Goal: Use online tool/utility: Utilize a website feature to perform a specific function

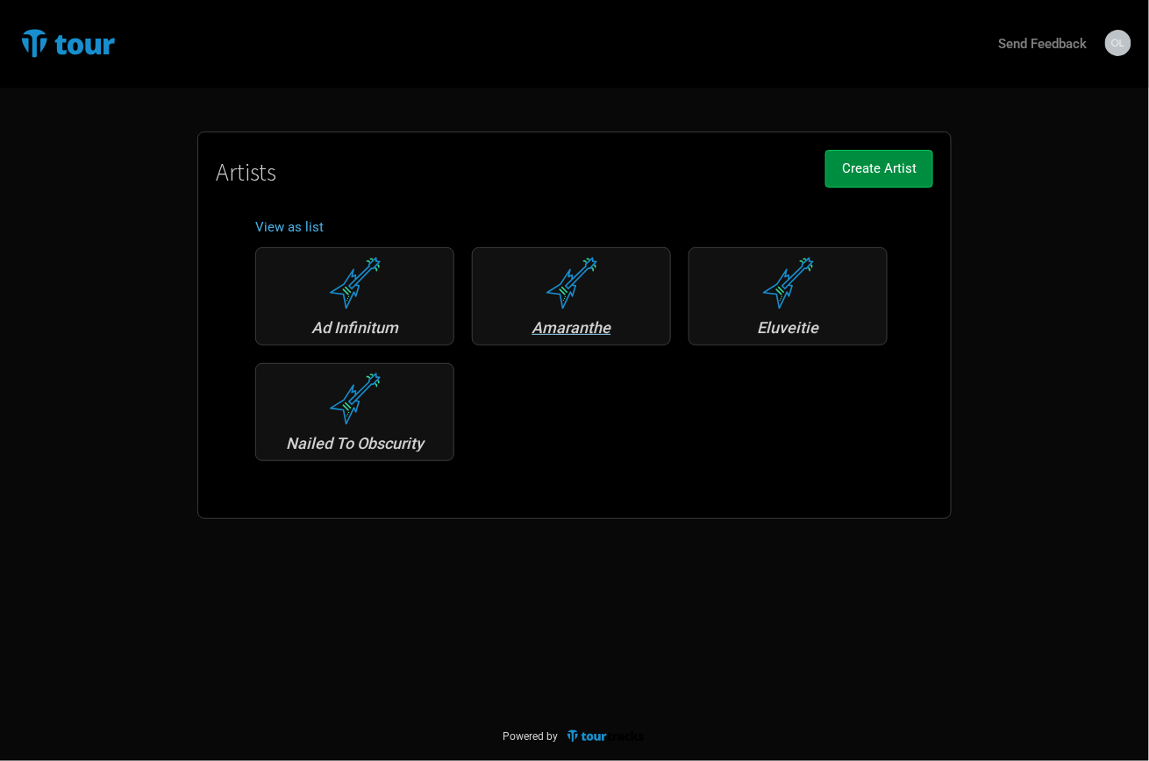
click at [577, 326] on div "Amaranthe" at bounding box center [571, 328] width 180 height 16
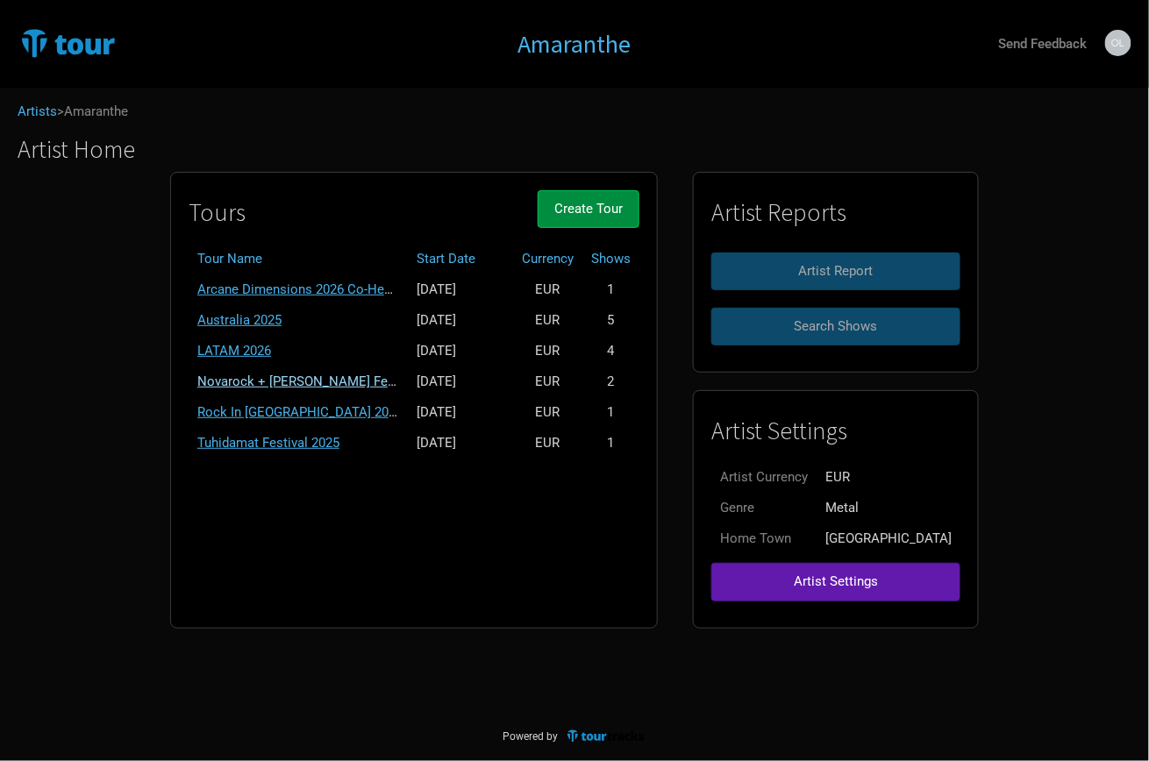
click at [309, 374] on link "Novarock + Dobry Festival" at bounding box center [308, 382] width 222 height 16
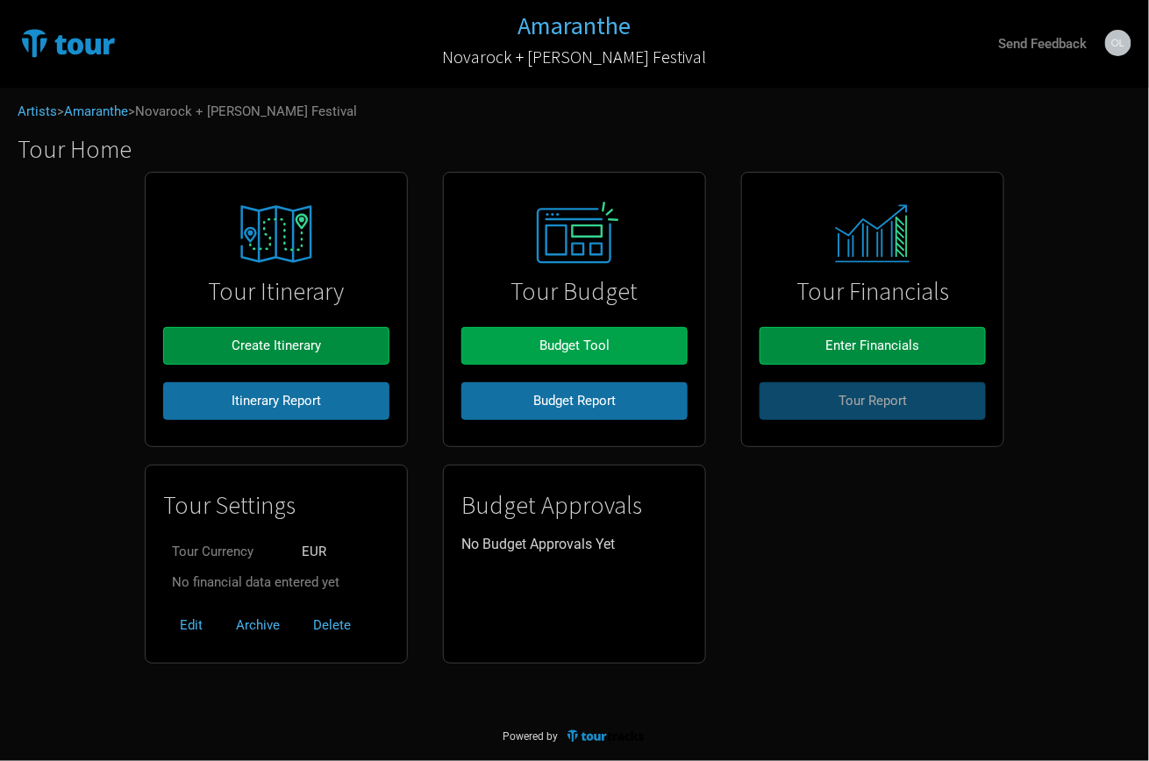
click at [540, 345] on span "Budget Tool" at bounding box center [574, 346] width 70 height 16
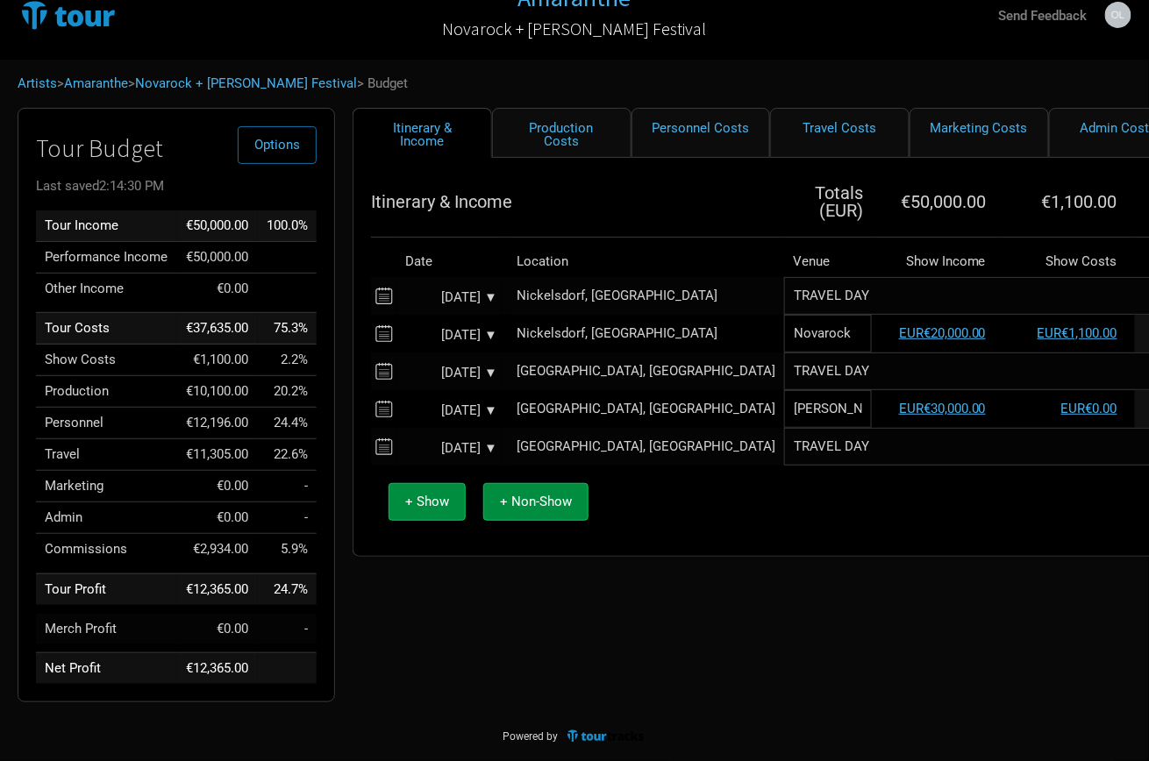
scroll to position [30, 0]
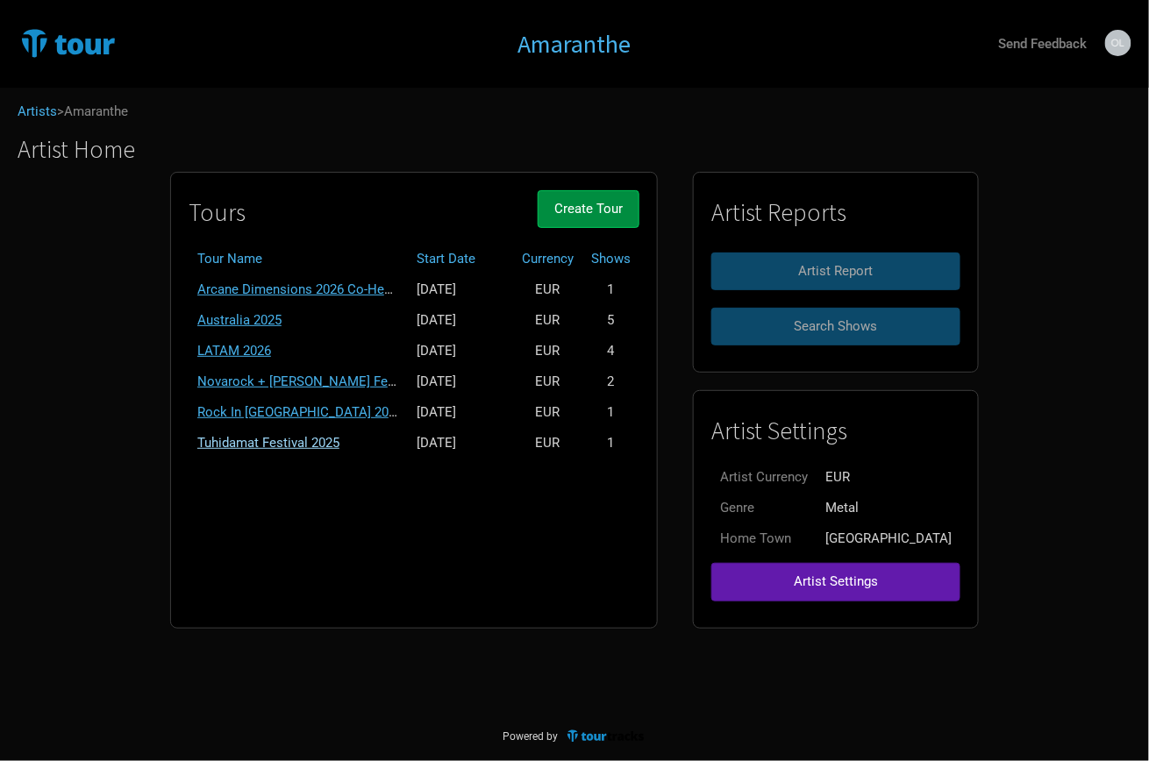
click at [301, 439] on link "Tuhidamat Festival 2025" at bounding box center [268, 443] width 142 height 16
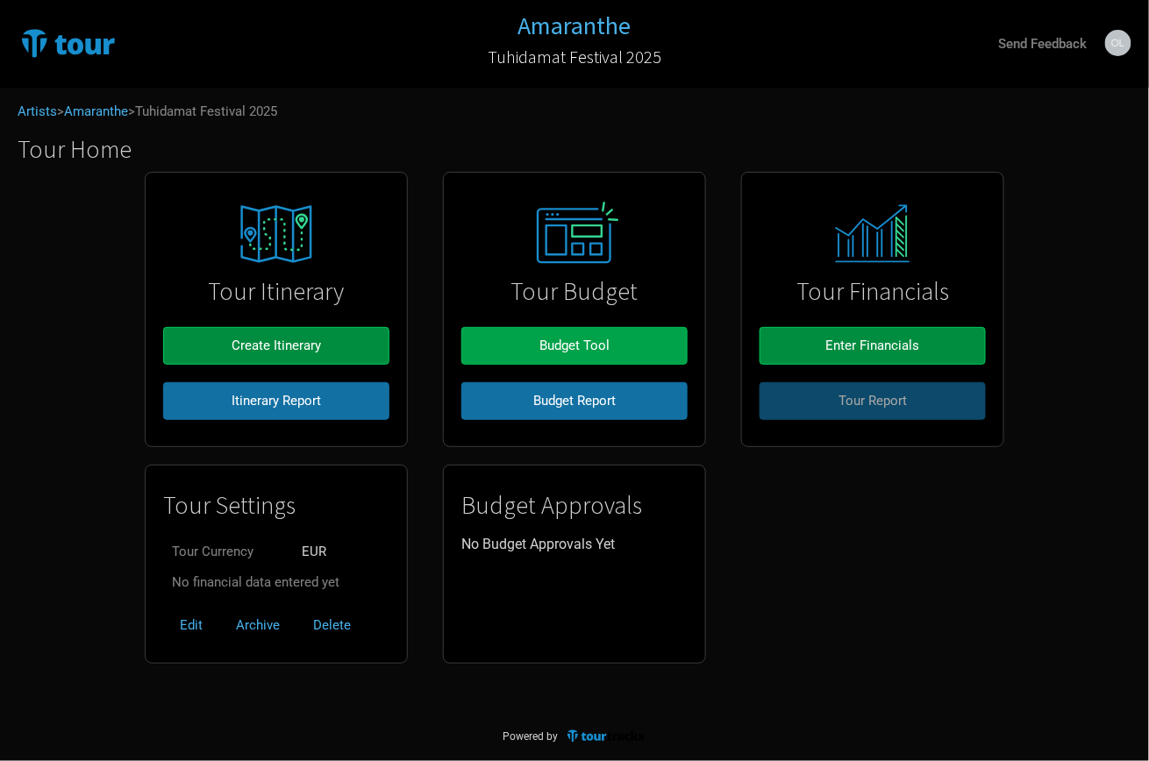
click at [553, 335] on button "Budget Tool" at bounding box center [574, 346] width 226 height 38
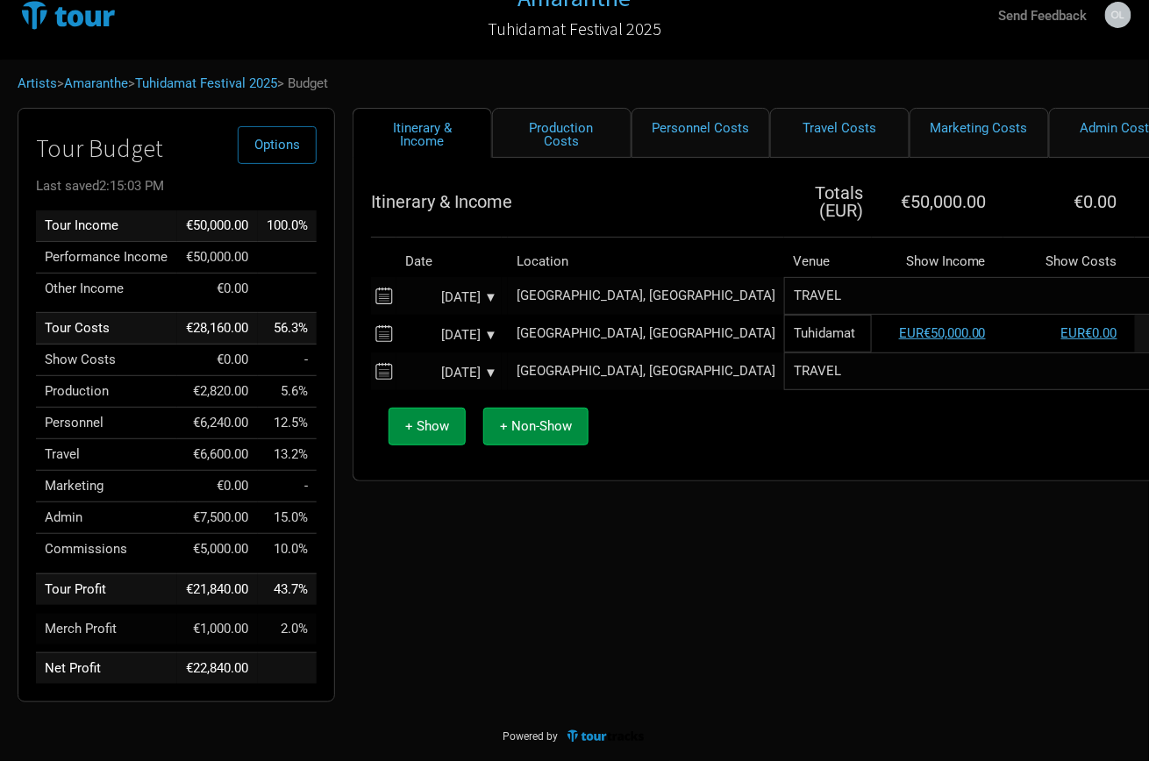
scroll to position [30, 0]
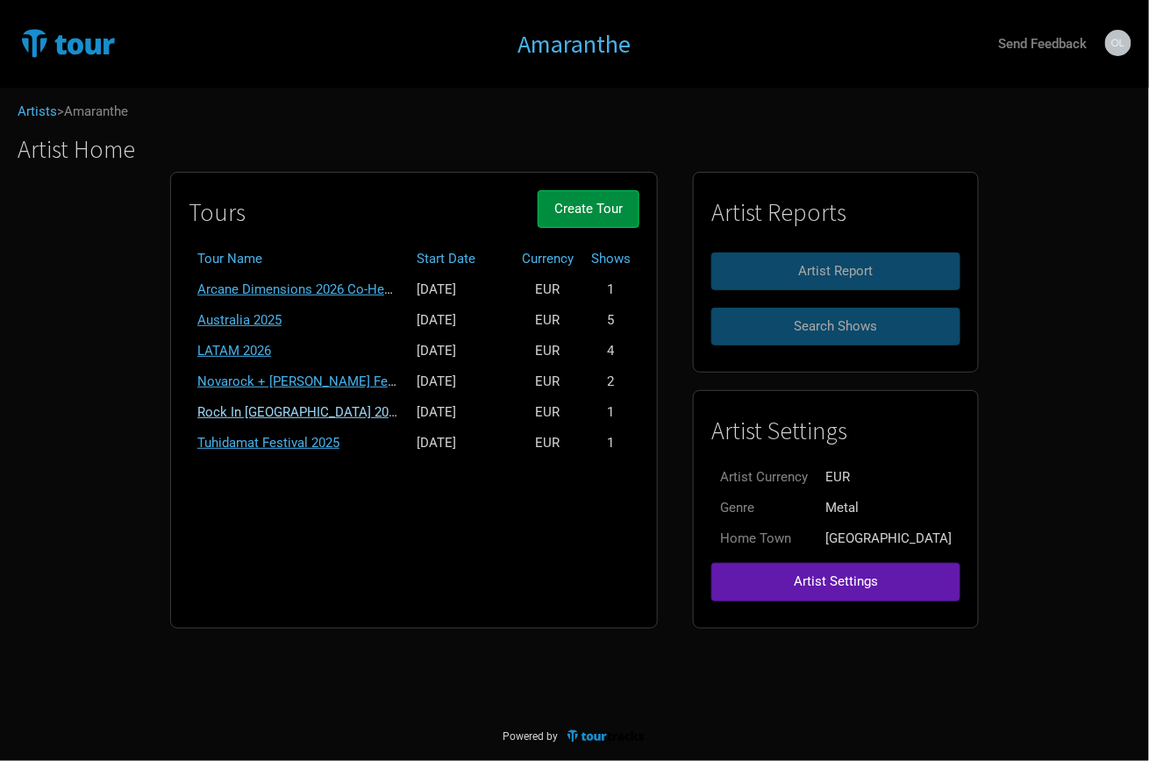
click at [305, 404] on link "Rock In Rautheim 2025" at bounding box center [299, 412] width 205 height 16
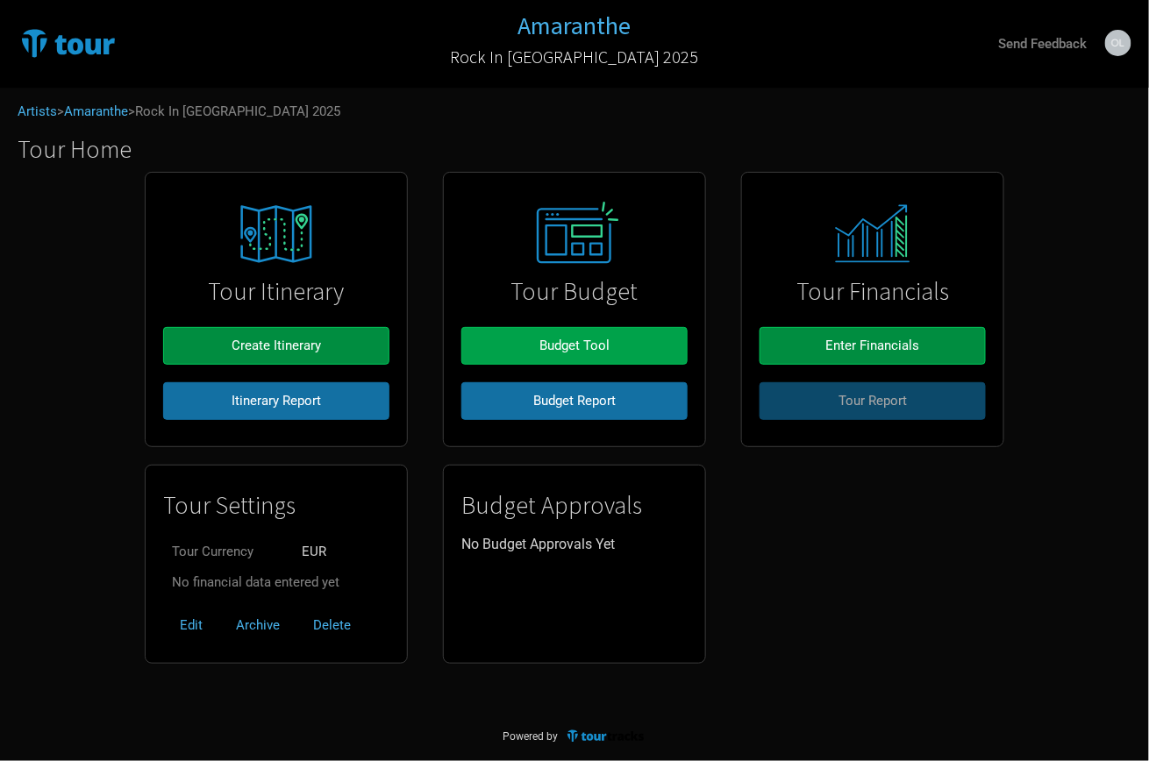
click at [559, 347] on span "Budget Tool" at bounding box center [574, 346] width 70 height 16
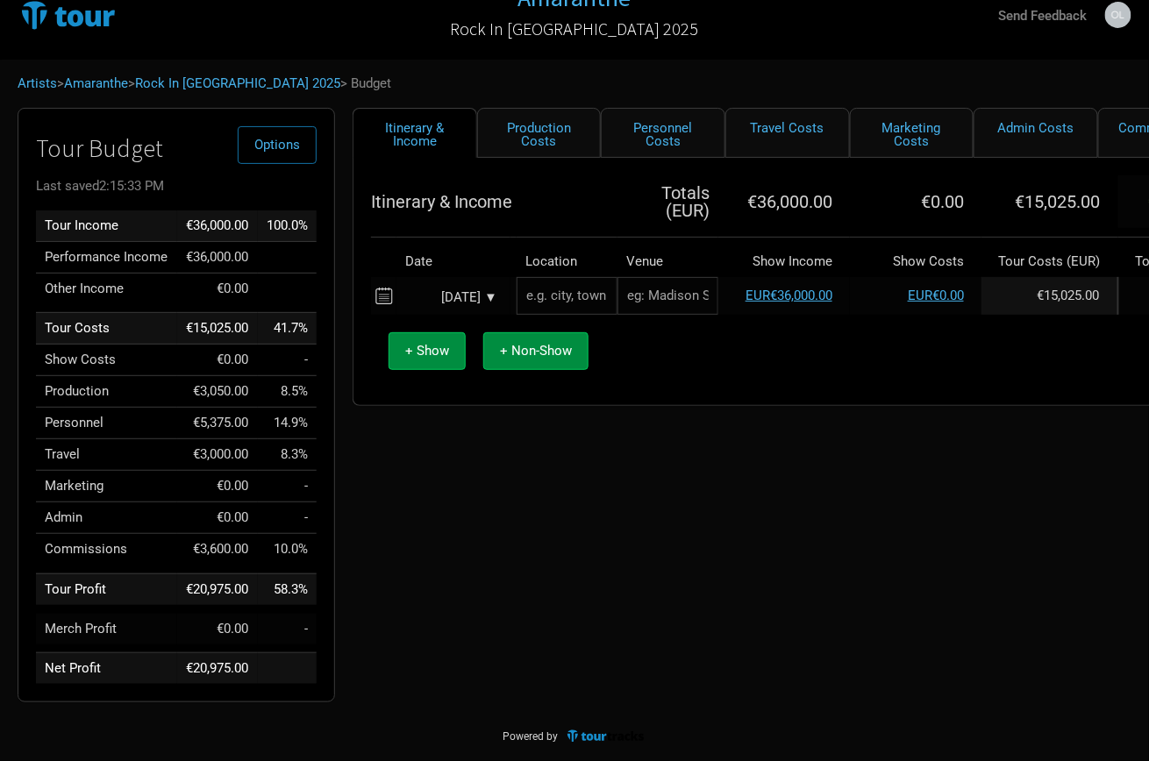
scroll to position [30, 0]
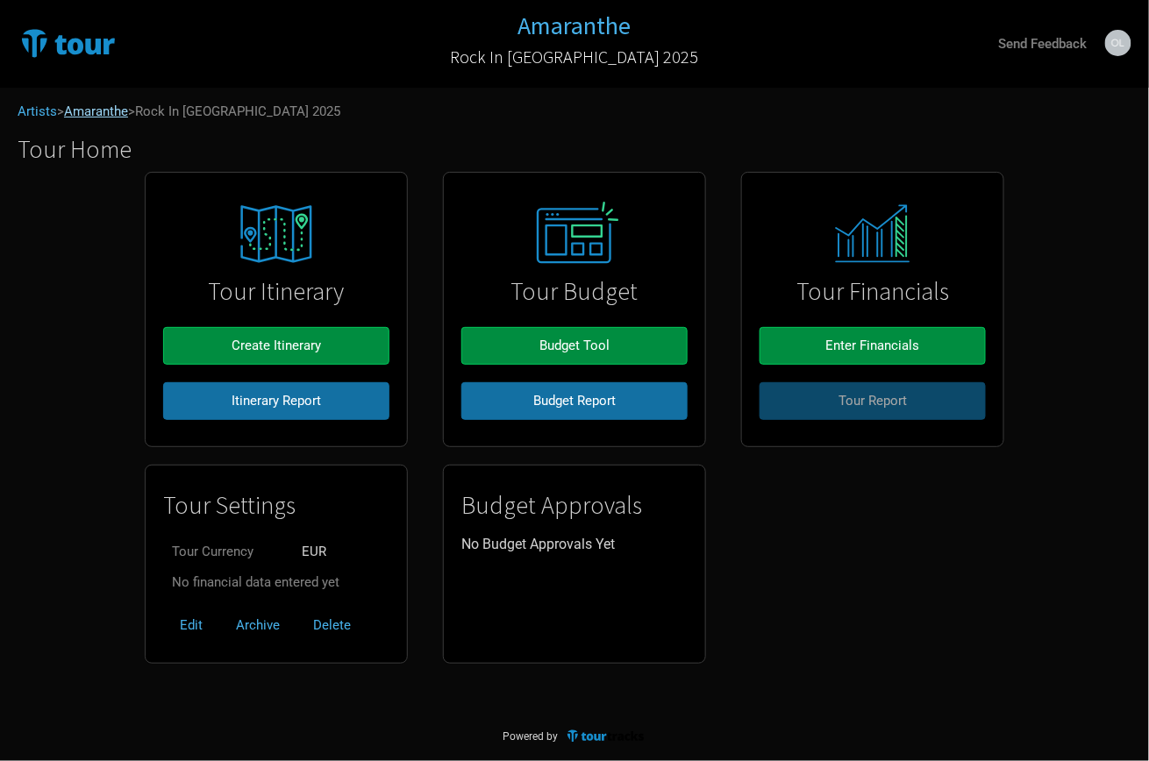
click at [116, 114] on link "Amaranthe" at bounding box center [96, 111] width 64 height 16
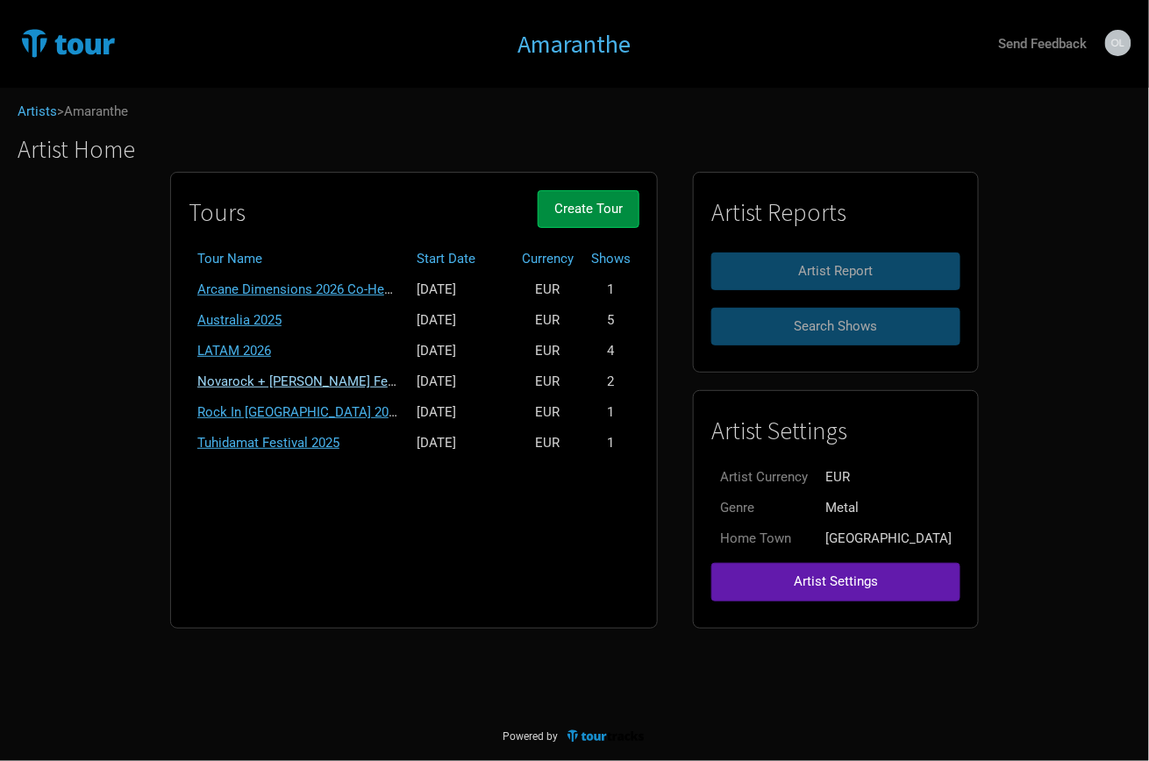
click at [302, 374] on link "Novarock + Dobry Festival" at bounding box center [308, 382] width 222 height 16
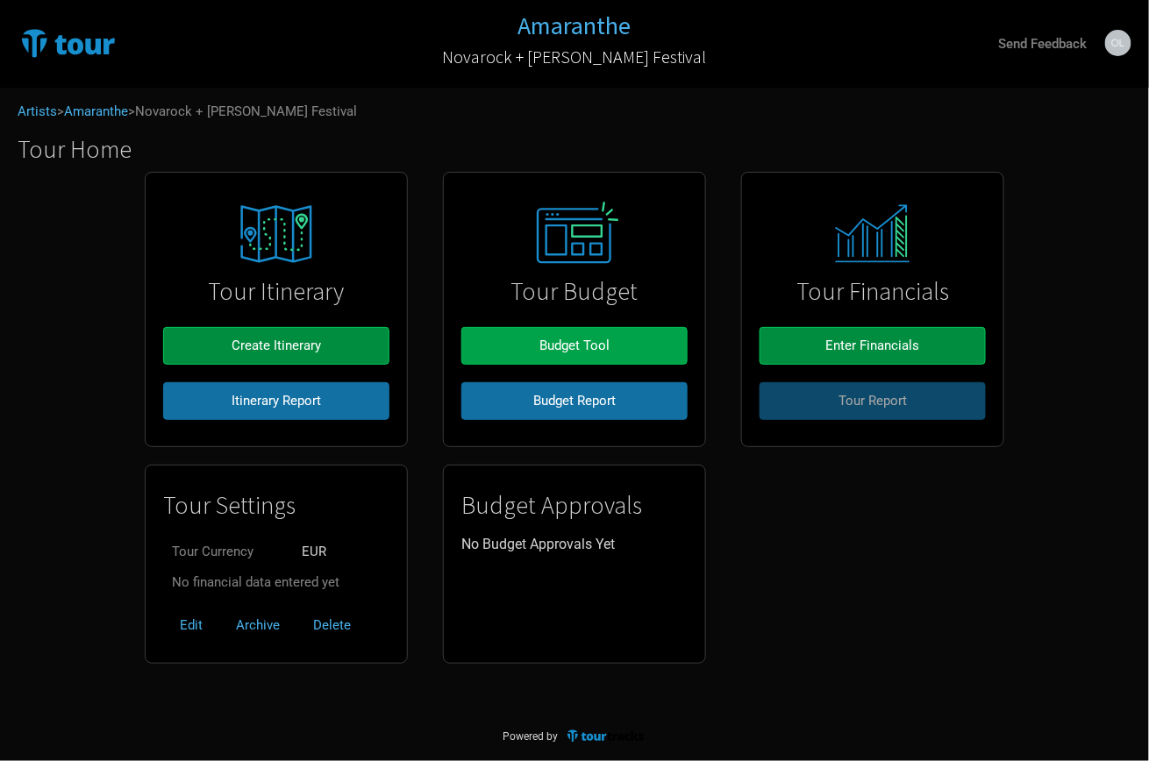
click at [557, 328] on button "Budget Tool" at bounding box center [574, 346] width 226 height 38
click at [113, 116] on link "Amaranthe" at bounding box center [96, 111] width 64 height 16
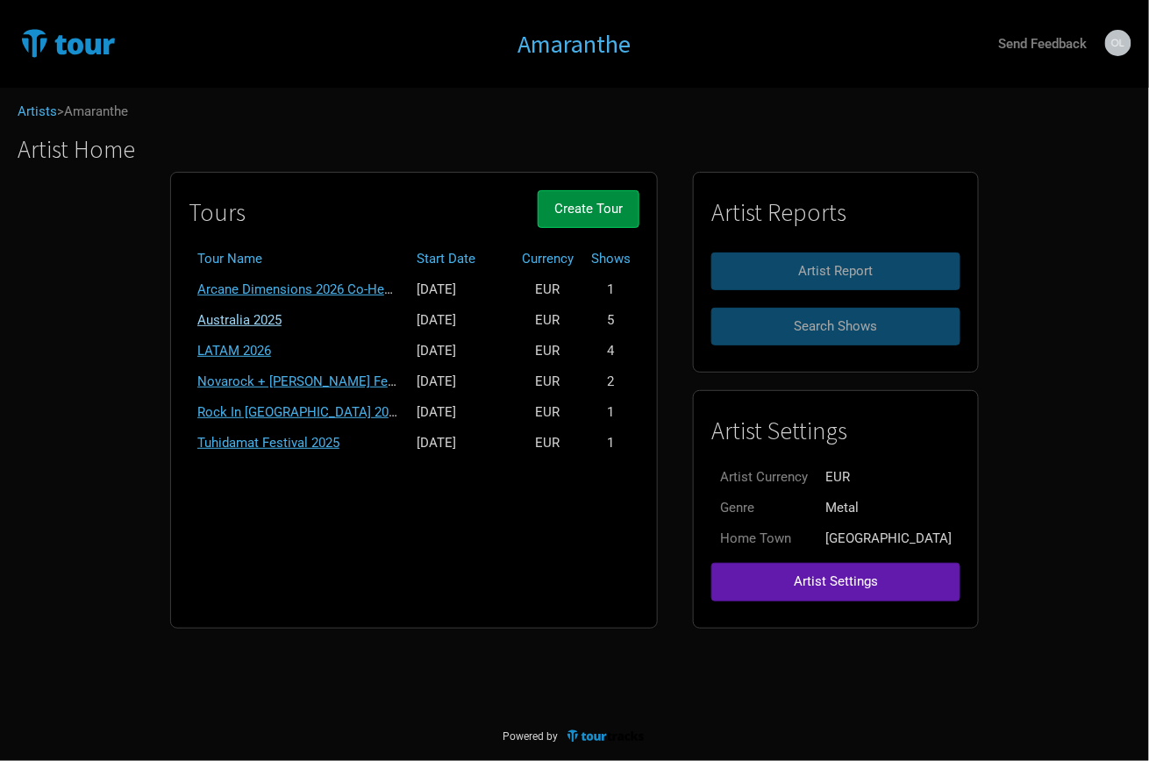
click at [262, 313] on link "Australia 2025" at bounding box center [239, 320] width 84 height 16
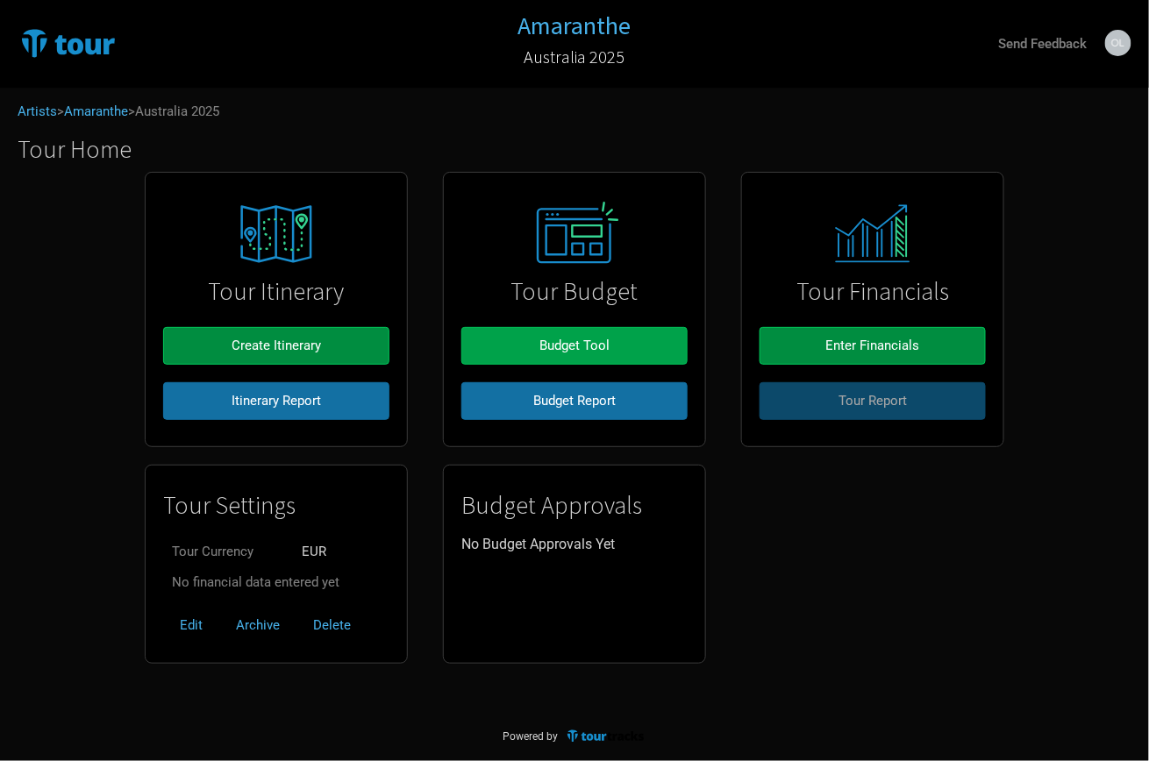
click at [566, 330] on button "Budget Tool" at bounding box center [574, 346] width 226 height 38
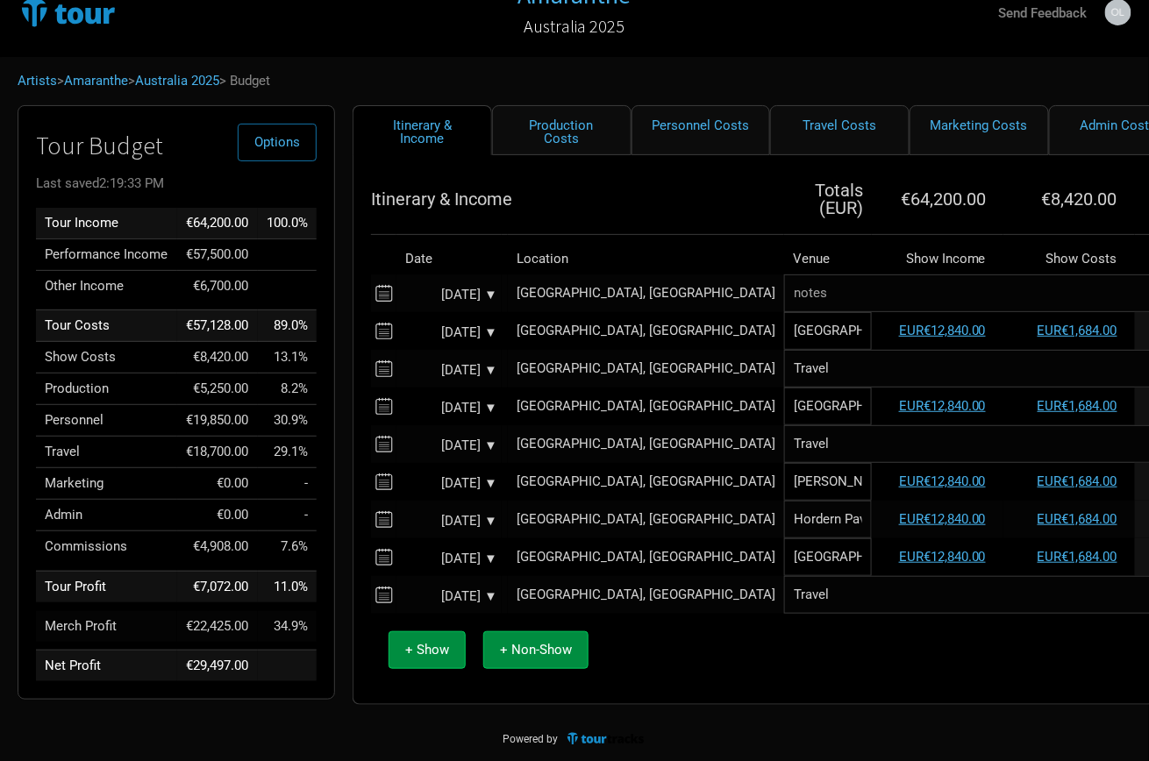
scroll to position [30, 0]
click at [89, 80] on link "Amaranthe" at bounding box center [96, 82] width 64 height 16
